Goal: Check status: Check status

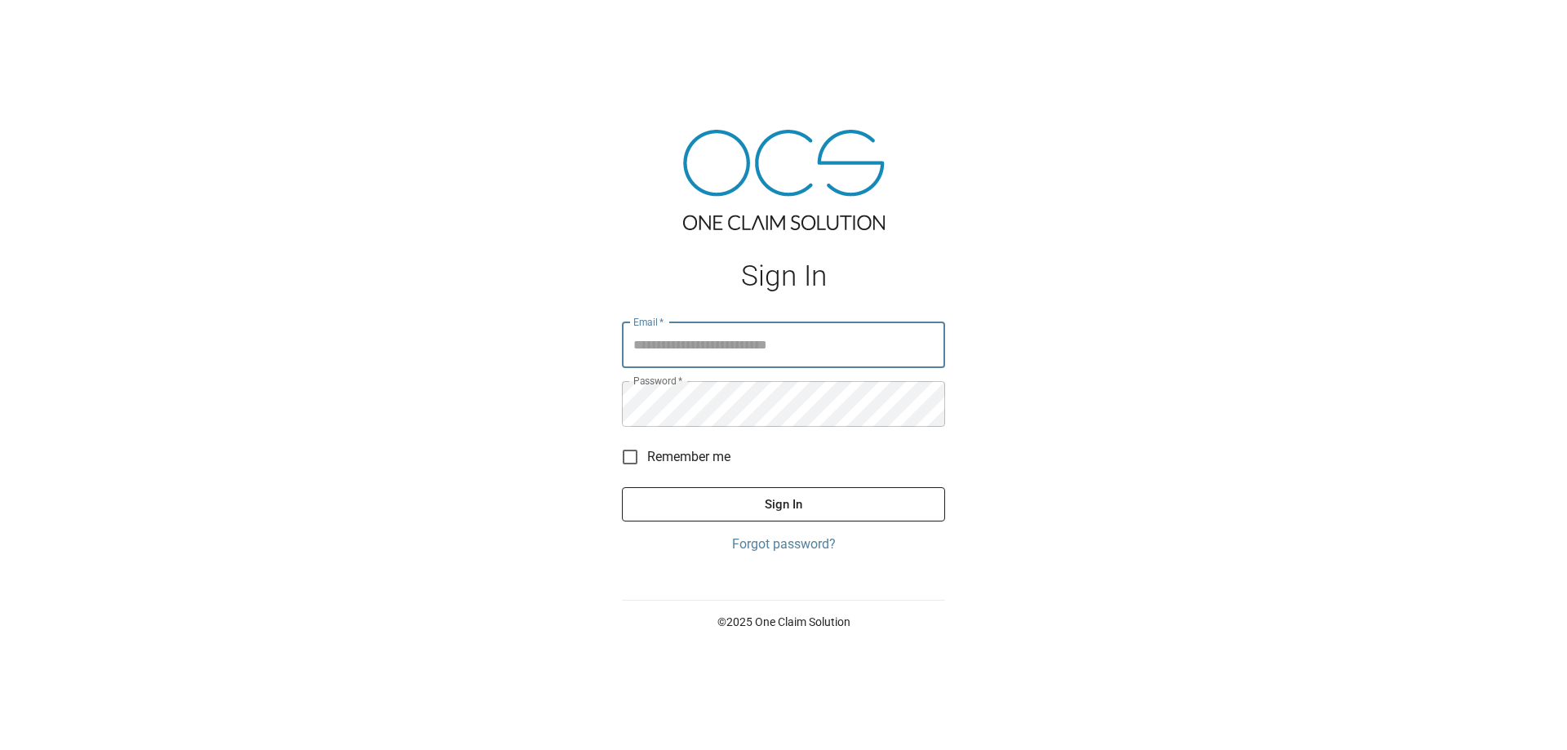
type input "**********"
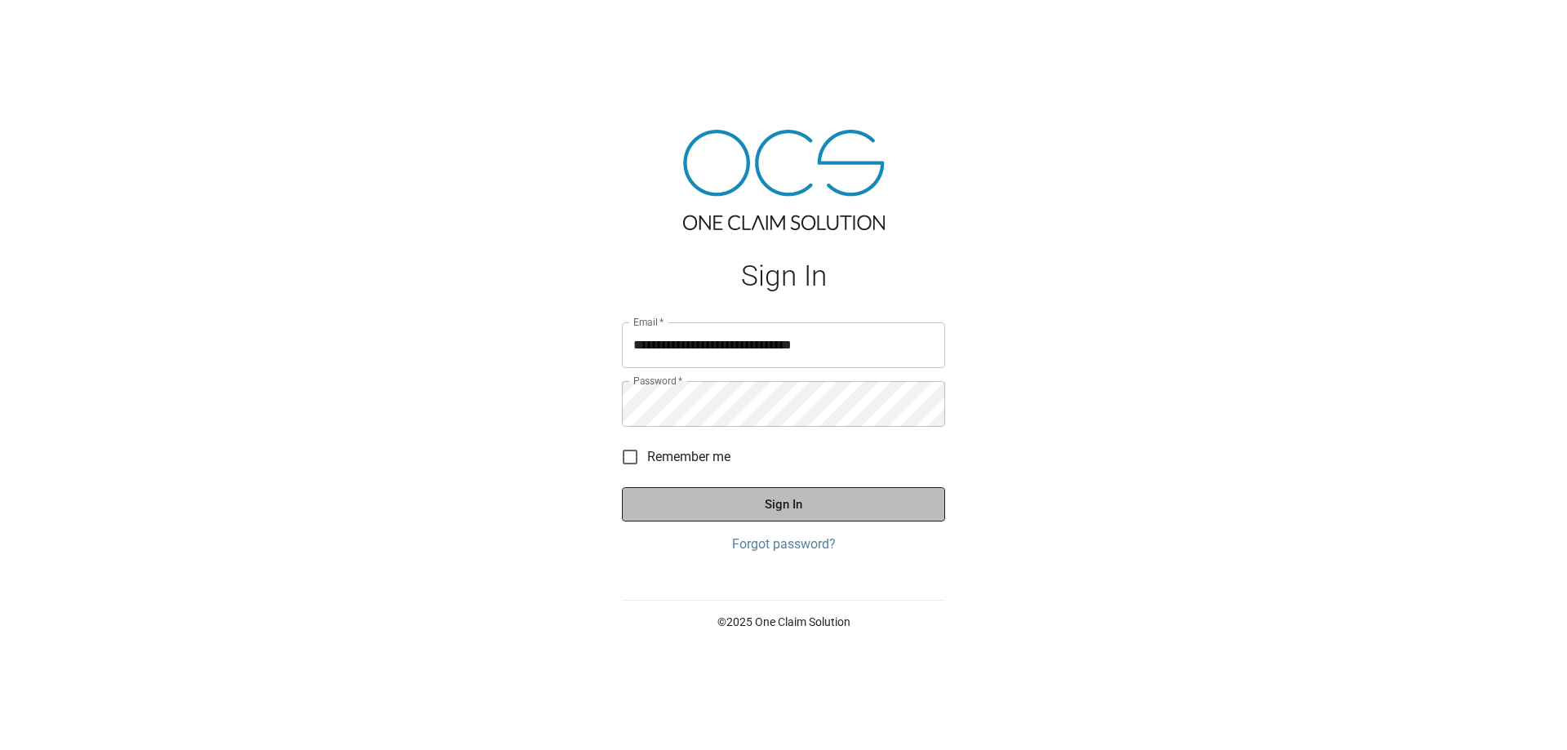
click at [698, 510] on button "Sign In" at bounding box center [783, 504] width 323 height 34
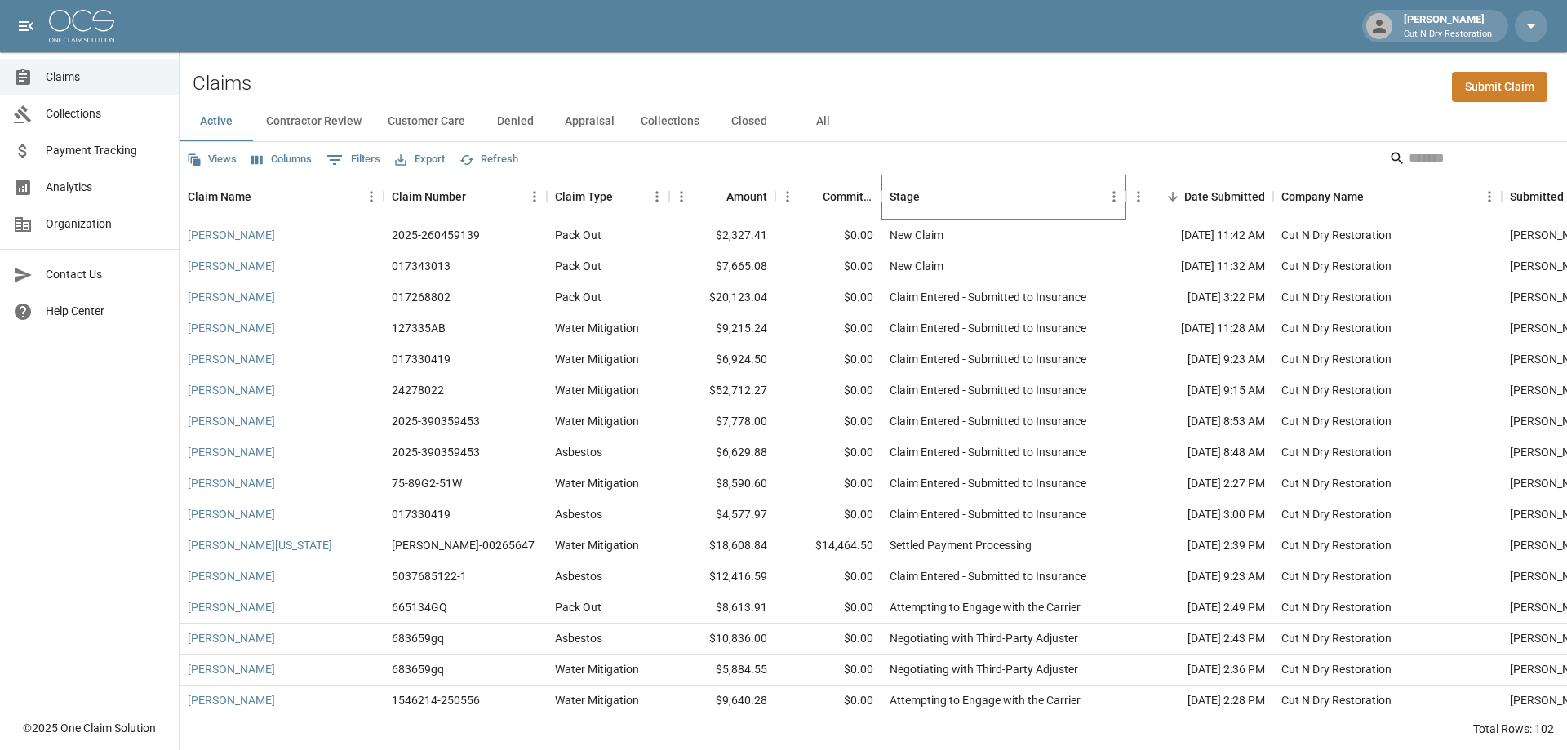
click at [1010, 205] on div "Stage" at bounding box center [995, 197] width 212 height 46
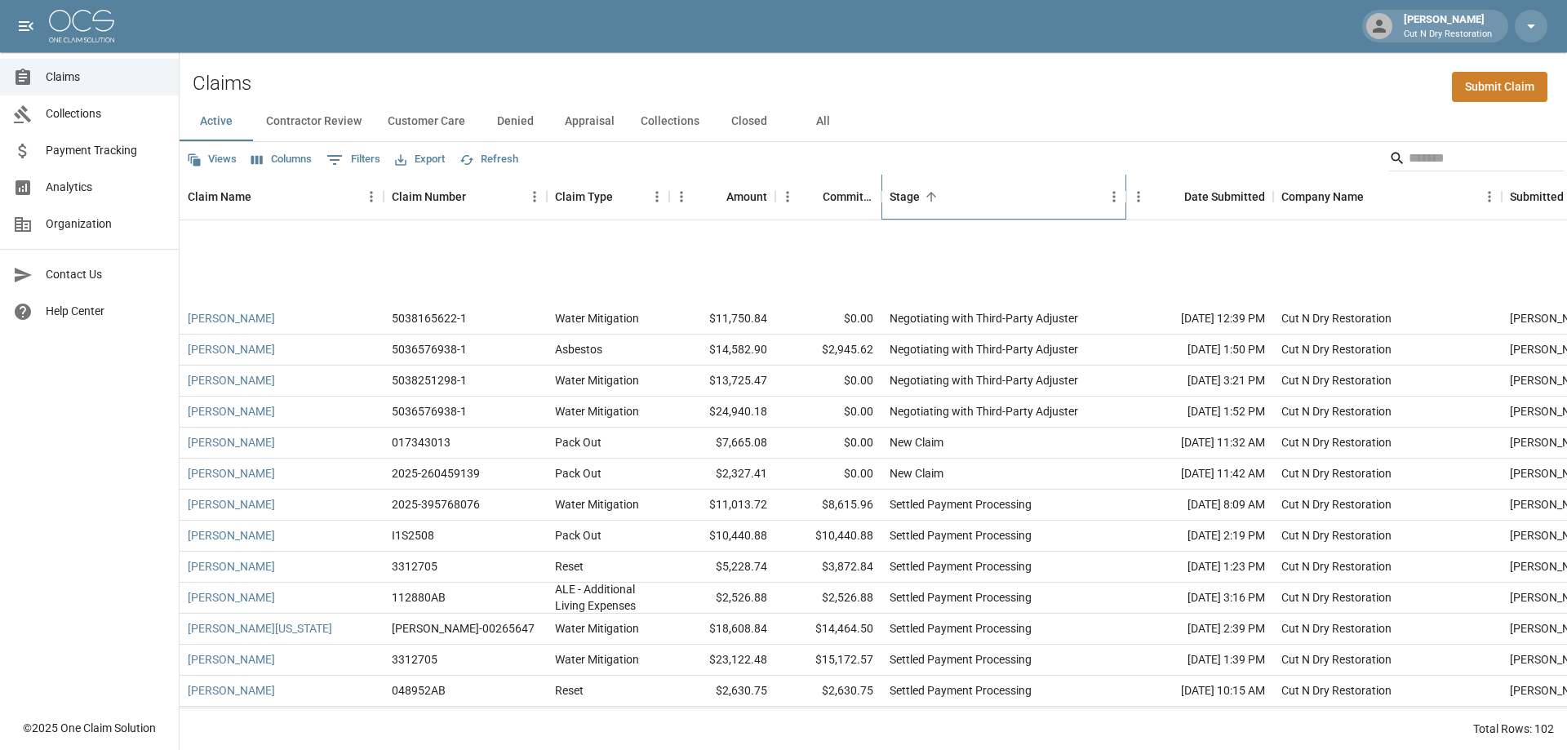
scroll to position [2530, 0]
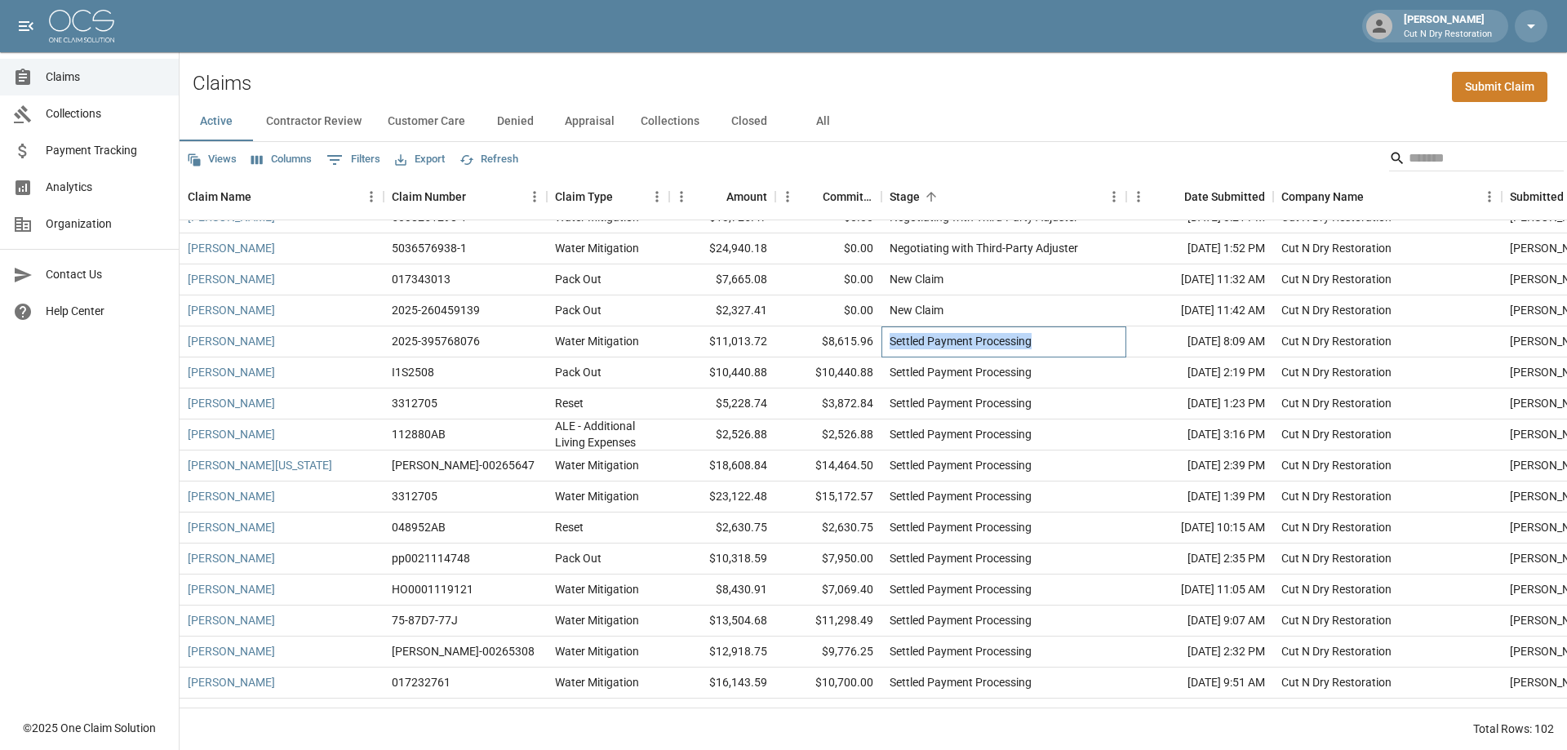
drag, startPoint x: 1033, startPoint y: 342, endPoint x: 886, endPoint y: 344, distance: 146.9
click at [886, 344] on div "Settled Payment Processing" at bounding box center [1003, 341] width 245 height 31
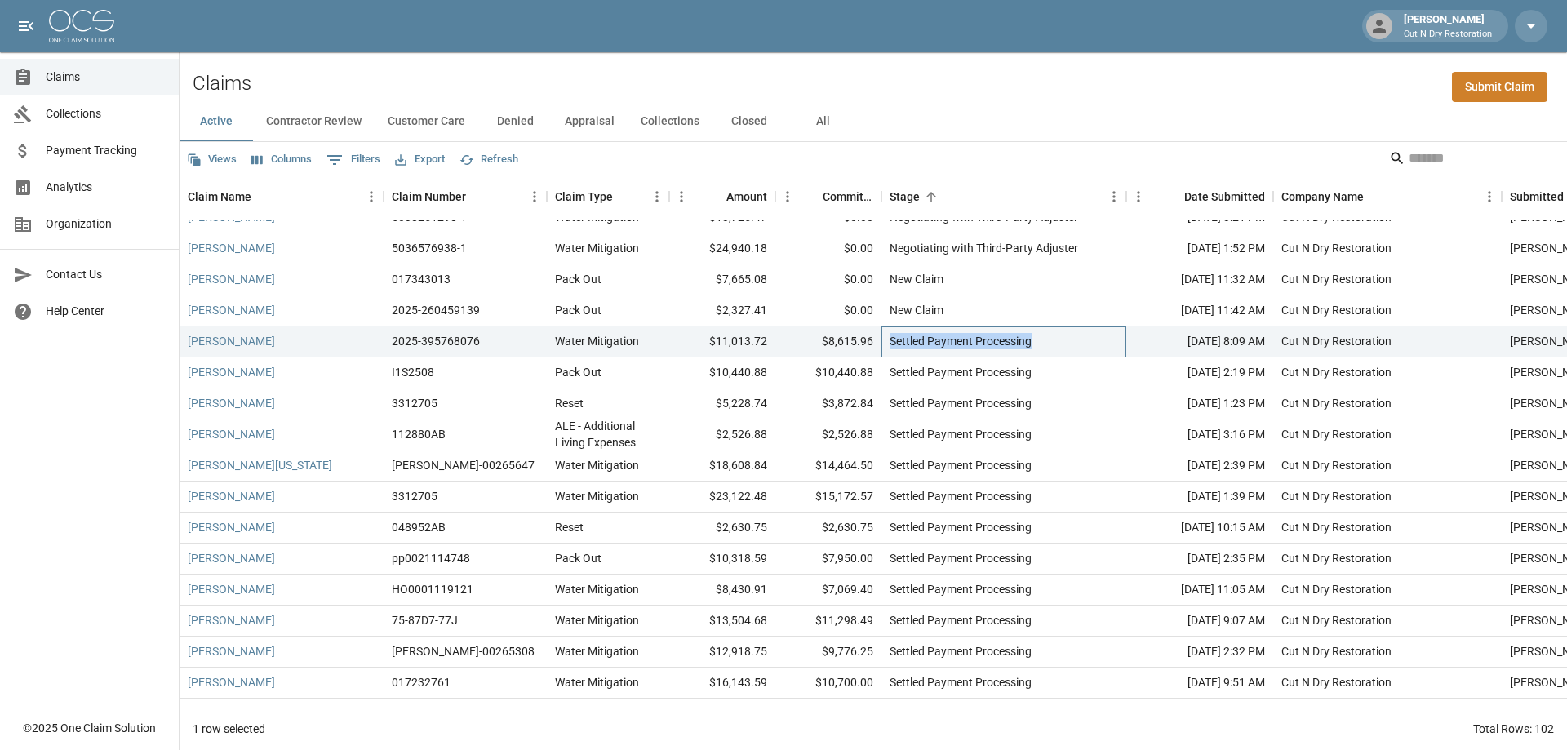
copy div "Settled Payment Processing"
click at [57, 150] on span "Payment Tracking" at bounding box center [106, 150] width 120 height 17
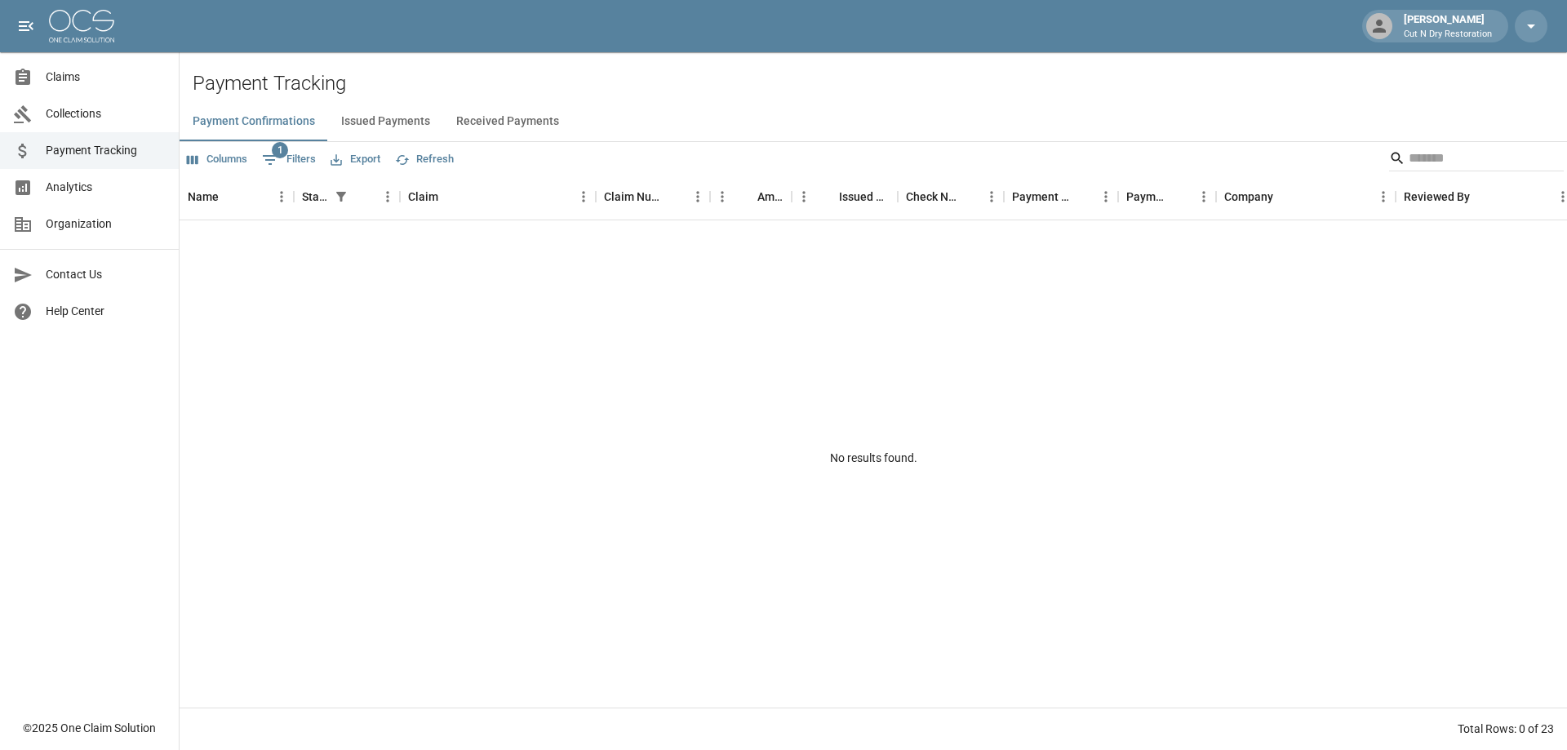
click at [357, 131] on button "Issued Payments" at bounding box center [385, 121] width 115 height 39
